Goal: Check status

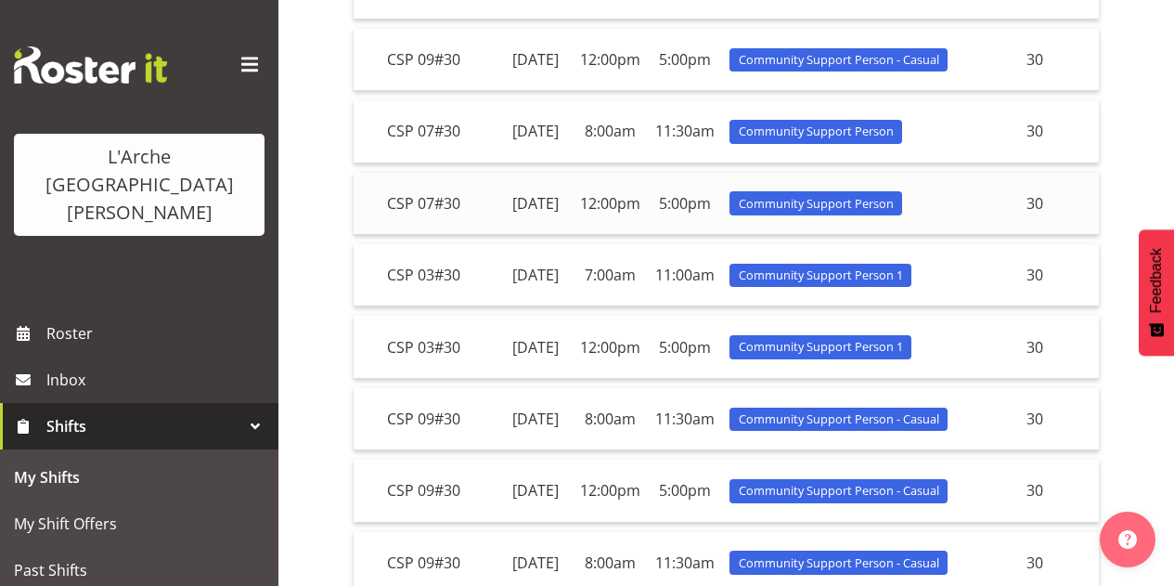
scroll to position [398, 0]
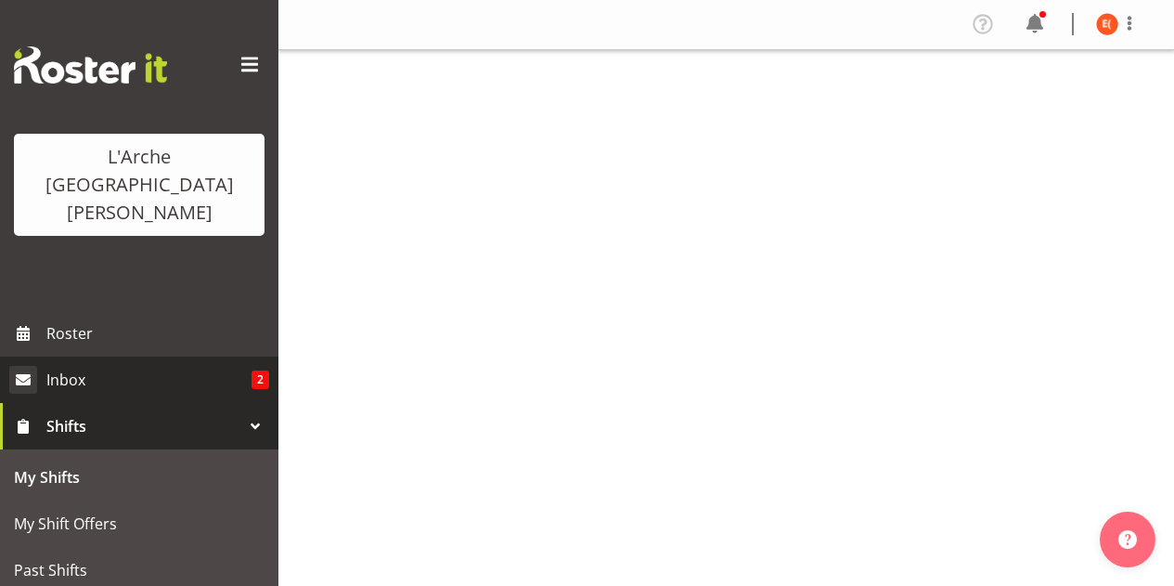
click at [230, 356] on link "Inbox 2" at bounding box center [139, 379] width 278 height 46
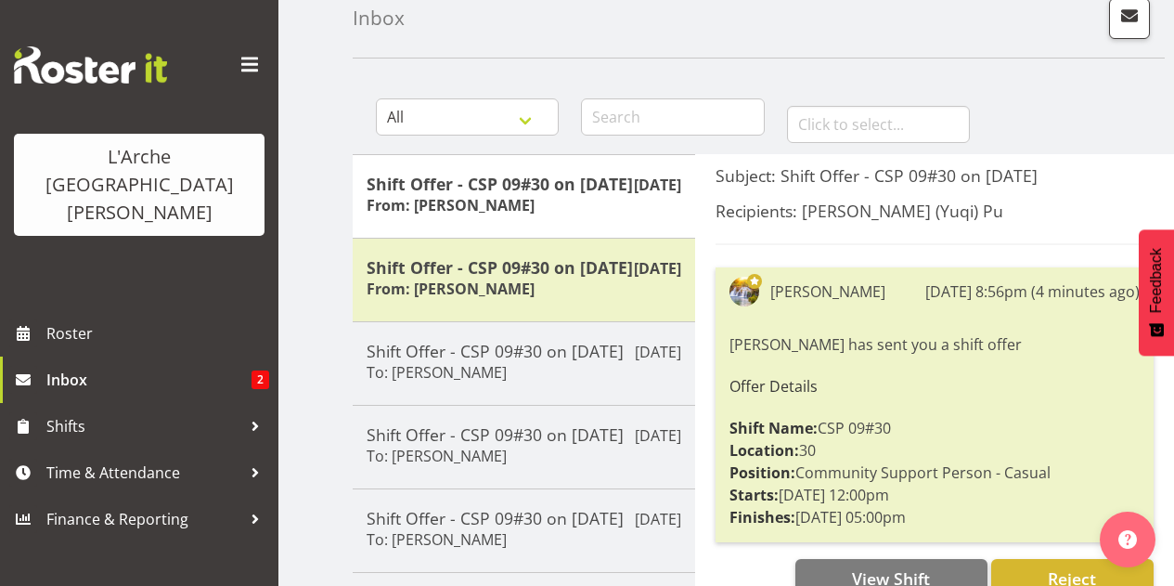
scroll to position [186, 0]
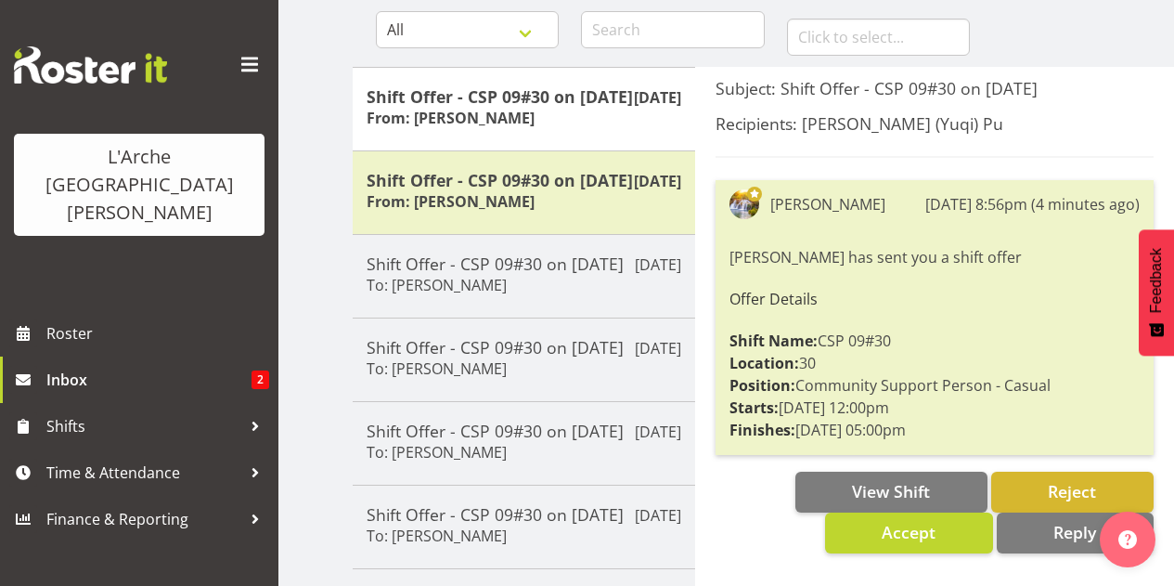
click at [739, 481] on div "View Shift Reject Accept Reply" at bounding box center [934, 512] width 438 height 82
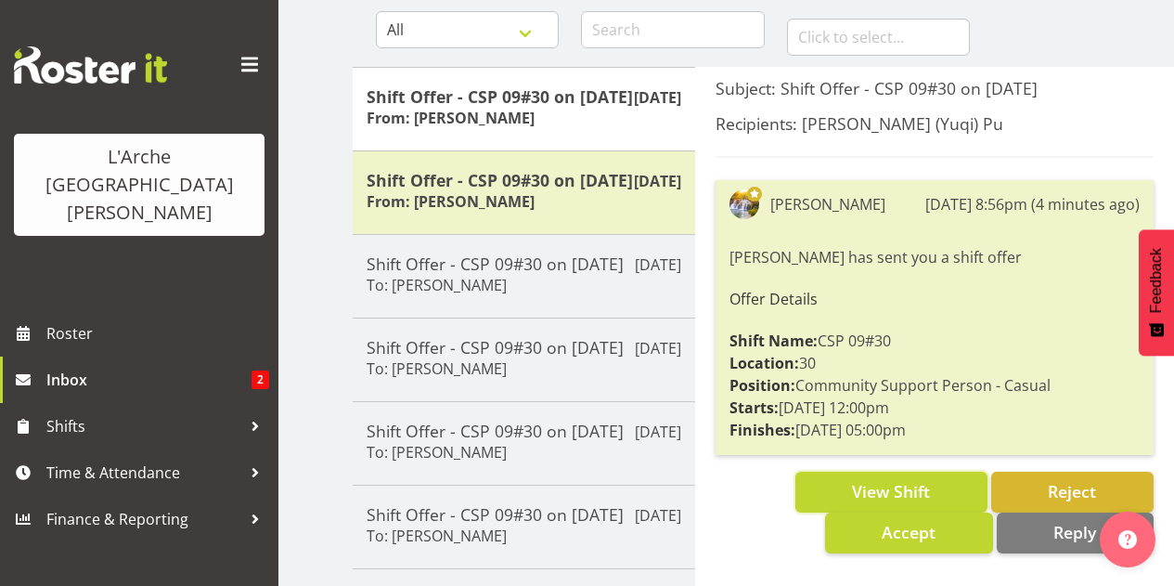
click at [795, 488] on button "View Shift" at bounding box center [891, 491] width 192 height 41
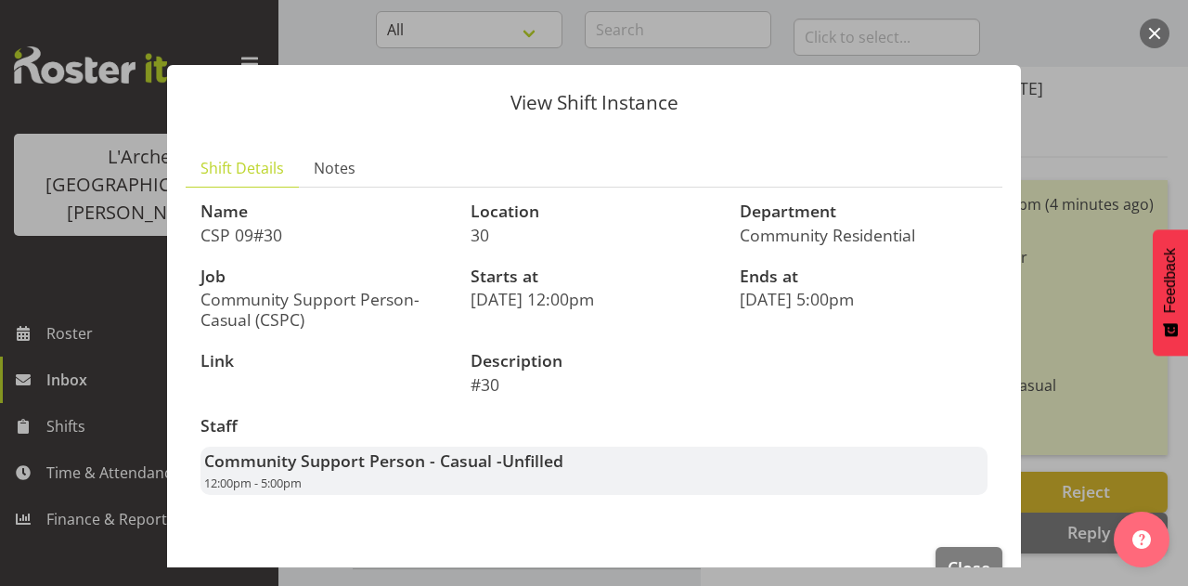
click at [1145, 27] on button "button" at bounding box center [1154, 34] width 30 height 30
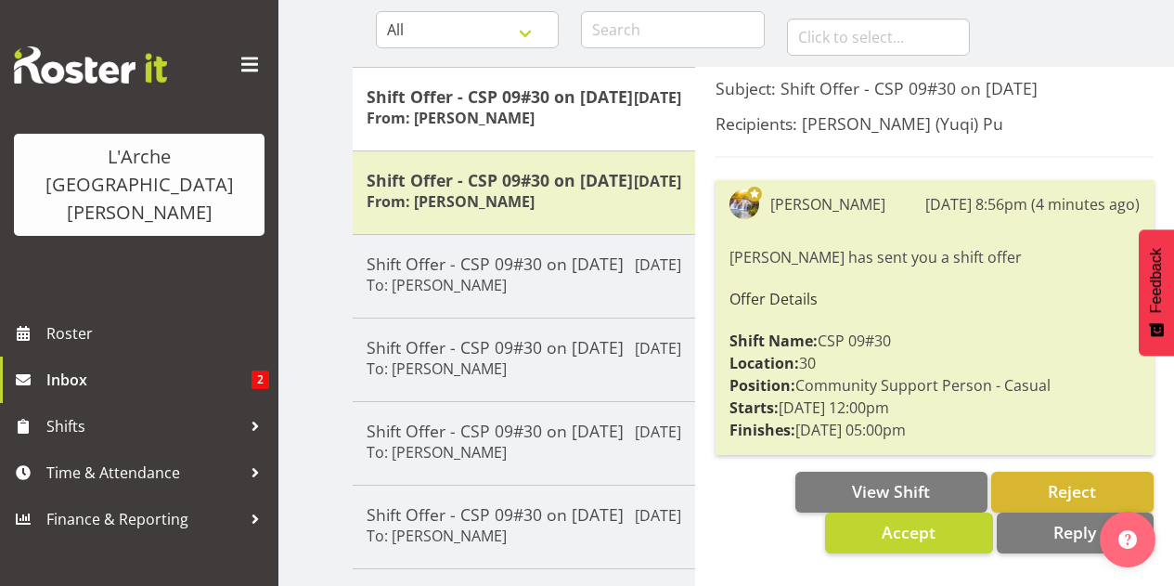
click at [717, 500] on div "View Shift Reject Accept Reply" at bounding box center [934, 512] width 438 height 82
